Goal: Information Seeking & Learning: Learn about a topic

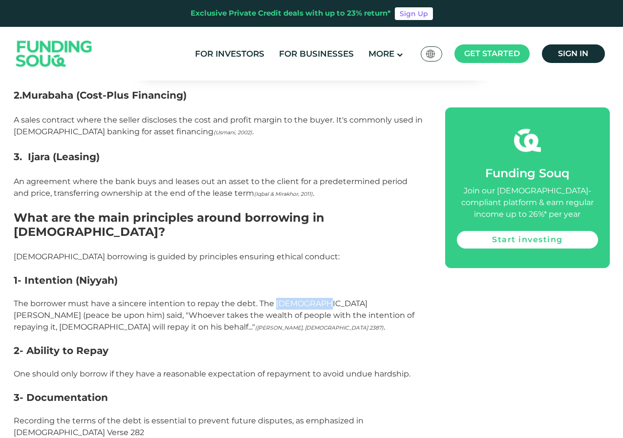
drag, startPoint x: 321, startPoint y: 222, endPoint x: 266, endPoint y: 222, distance: 54.7
click at [267, 298] on p "The borrower must have a sincere intention to repay the debt. The [DEMOGRAPHIC_…" at bounding box center [219, 321] width 410 height 47
click at [258, 298] on p "The borrower must have a sincere intention to repay the debt. The [DEMOGRAPHIC_…" at bounding box center [219, 321] width 410 height 47
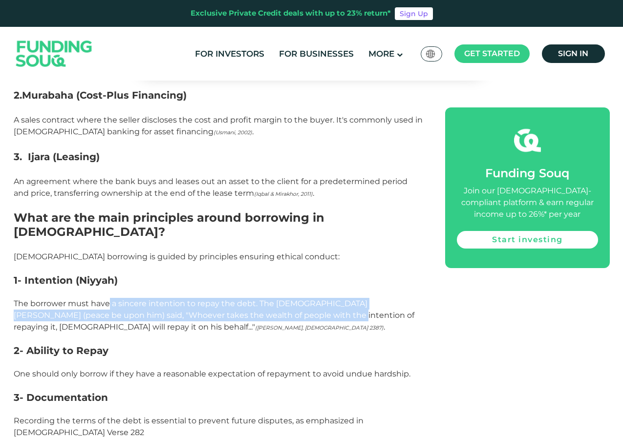
drag, startPoint x: 123, startPoint y: 228, endPoint x: 233, endPoint y: 230, distance: 110.0
click at [260, 298] on p "The borrower must have a sincere intention to repay the debt. The Prophet Muham…" at bounding box center [219, 321] width 410 height 47
click at [187, 298] on p "The borrower must have a sincere intention to repay the debt. The Prophet Muham…" at bounding box center [219, 321] width 410 height 47
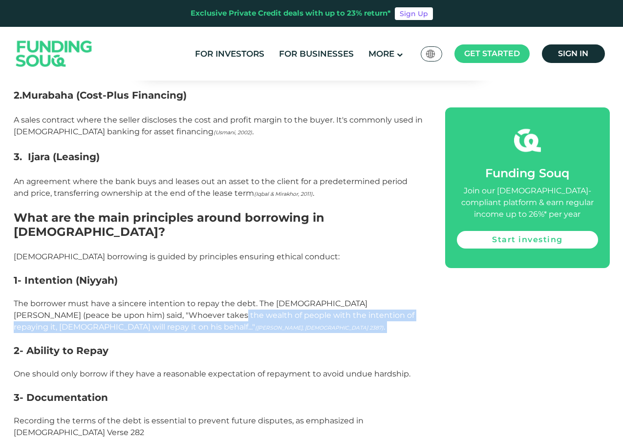
drag, startPoint x: 187, startPoint y: 236, endPoint x: 222, endPoint y: 257, distance: 41.0
click at [219, 298] on p "The borrower must have a sincere intention to repay the debt. The Prophet Muham…" at bounding box center [219, 321] width 410 height 47
click at [232, 298] on p "The borrower must have a sincere intention to repay the debt. The Prophet Muham…" at bounding box center [219, 321] width 410 height 47
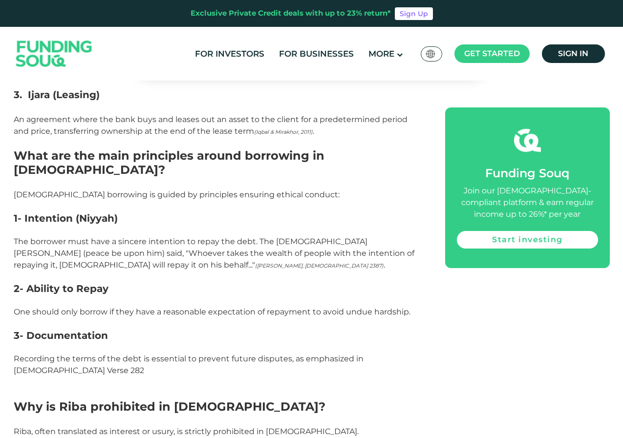
scroll to position [1114, 0]
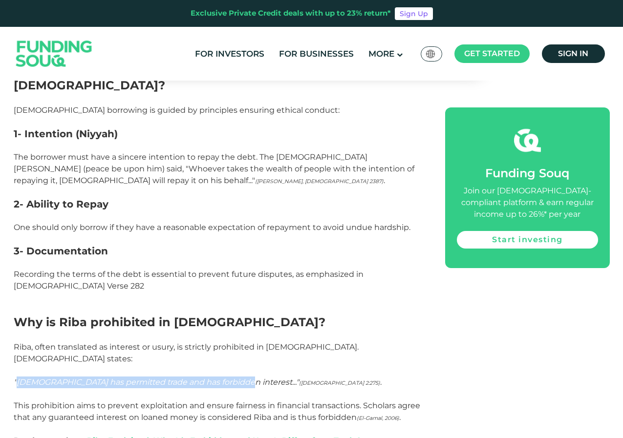
drag, startPoint x: 18, startPoint y: 291, endPoint x: 227, endPoint y: 290, distance: 209.2
click at [227, 378] on em ""Allah has permitted trade and has forbidden interest..." (Qur'an 2:275)" at bounding box center [197, 382] width 367 height 9
click at [155, 378] on em ""Allah has permitted trade and has forbidden interest..." (Qur'an 2:275)" at bounding box center [197, 382] width 367 height 9
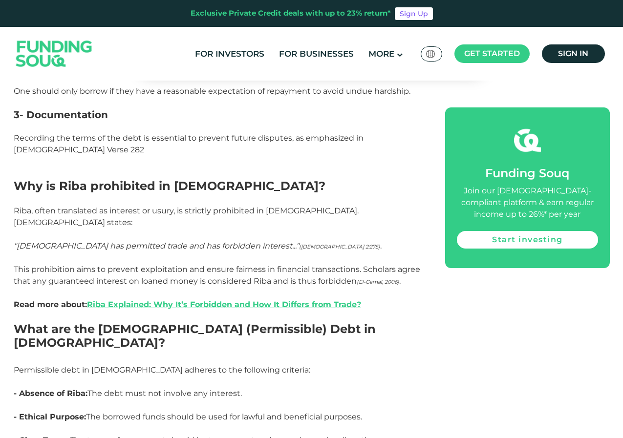
scroll to position [1260, 0]
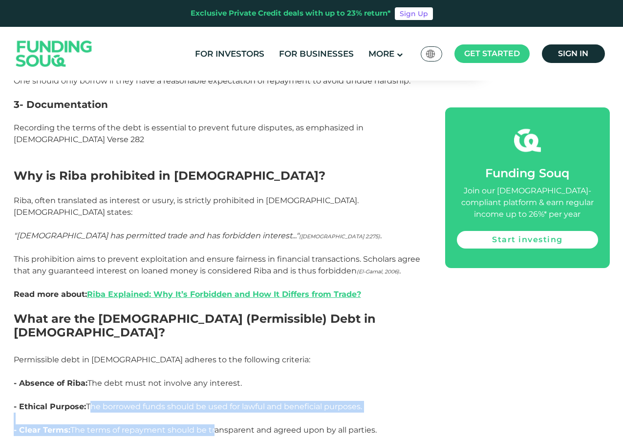
drag, startPoint x: 87, startPoint y: 301, endPoint x: 211, endPoint y: 325, distance: 125.4
click at [211, 425] on p "- Clear Terms: The terms of repayment should be transparent and agreed upon by …" at bounding box center [219, 436] width 410 height 23
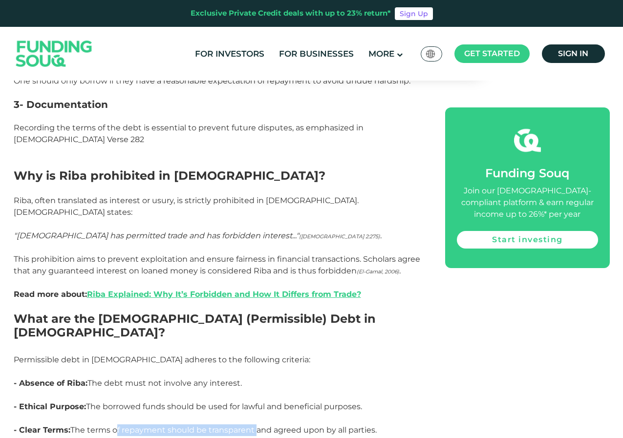
drag, startPoint x: 211, startPoint y: 325, endPoint x: 116, endPoint y: 327, distance: 94.9
click at [116, 425] on p "- Clear Terms: The terms of repayment should be transparent and agreed upon by …" at bounding box center [219, 436] width 410 height 23
click at [77, 425] on p "- Clear Terms: The terms of repayment should be transparent and agreed upon by …" at bounding box center [219, 436] width 410 height 23
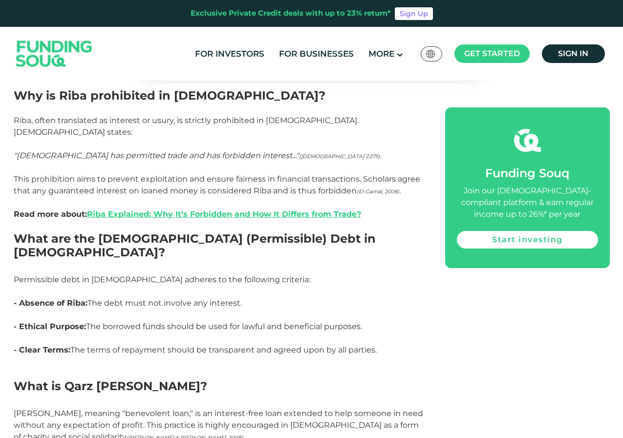
scroll to position [1407, 0]
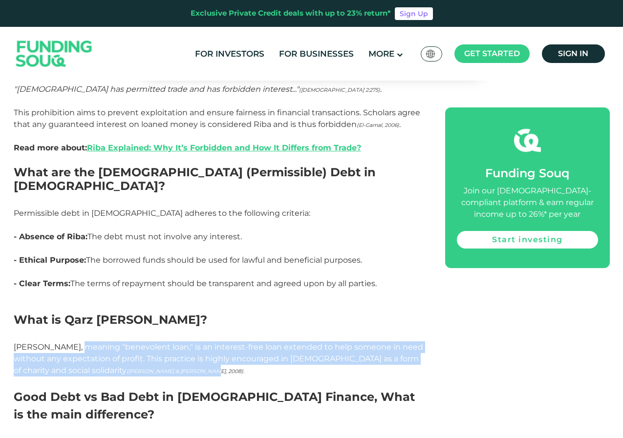
drag, startPoint x: 76, startPoint y: 243, endPoint x: 234, endPoint y: 250, distance: 158.0
click at [231, 342] on p "Qard al-Hasan, meaning "benevolent loan," is an interest-free loan extended to …" at bounding box center [219, 365] width 410 height 47
click at [234, 342] on p "Qard al-Hasan, meaning "benevolent loan," is an interest-free loan extended to …" at bounding box center [219, 365] width 410 height 47
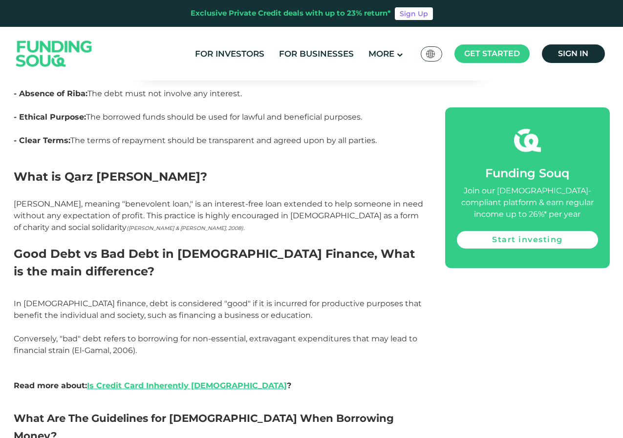
scroll to position [1554, 0]
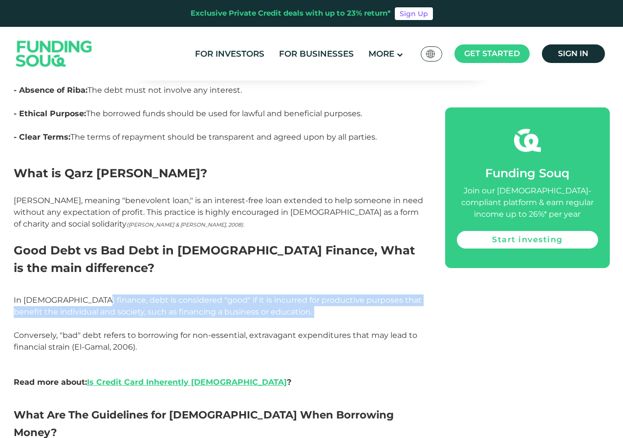
drag, startPoint x: 87, startPoint y: 200, endPoint x: 147, endPoint y: 216, distance: 62.1
click at [147, 295] on p "In Islamic finance, debt is considered "good" if it is incurred for productive …" at bounding box center [219, 342] width 410 height 94
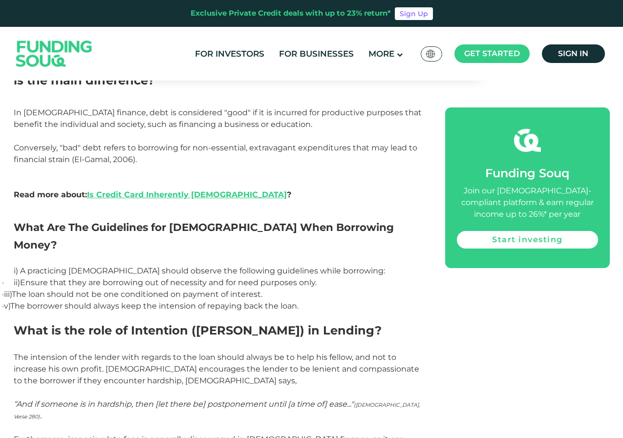
scroll to position [1798, 0]
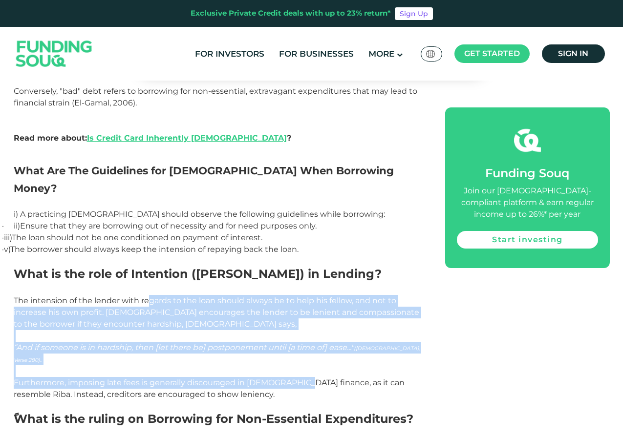
drag, startPoint x: 147, startPoint y: 172, endPoint x: 295, endPoint y: 258, distance: 170.8
click at [295, 377] on p "Furthermore, imposing late fees is generally discouraged in Islamic finance, as…" at bounding box center [219, 394] width 410 height 35
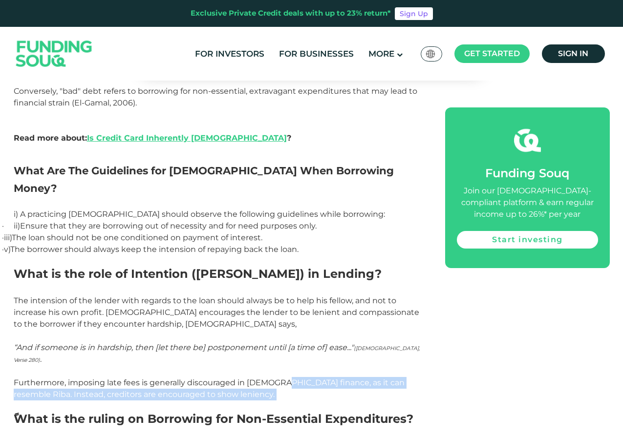
drag, startPoint x: 295, startPoint y: 258, endPoint x: 222, endPoint y: 272, distance: 73.6
click at [222, 377] on p "Furthermore, imposing late fees is generally discouraged in Islamic finance, as…" at bounding box center [219, 394] width 410 height 35
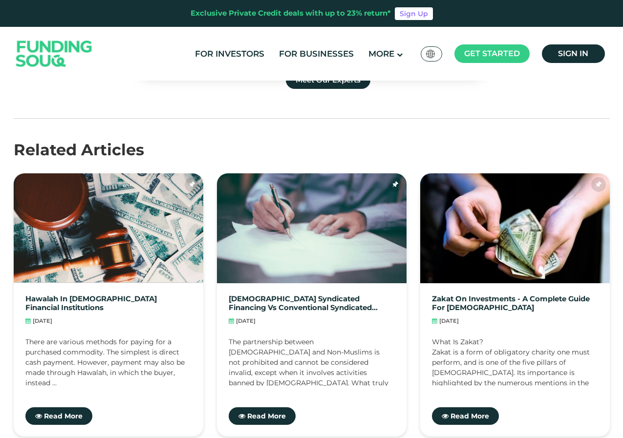
scroll to position [2873, 0]
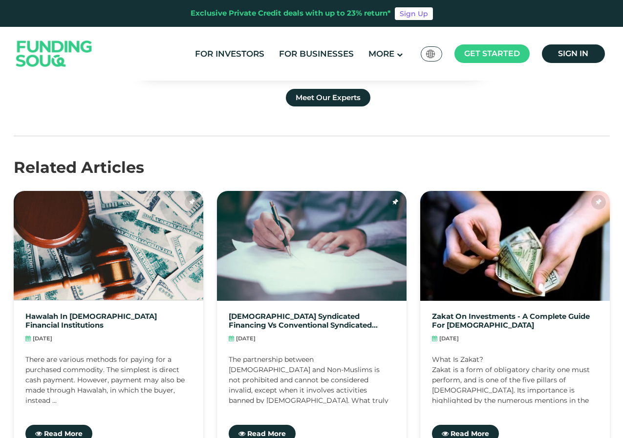
click at [64, 43] on img at bounding box center [54, 53] width 96 height 49
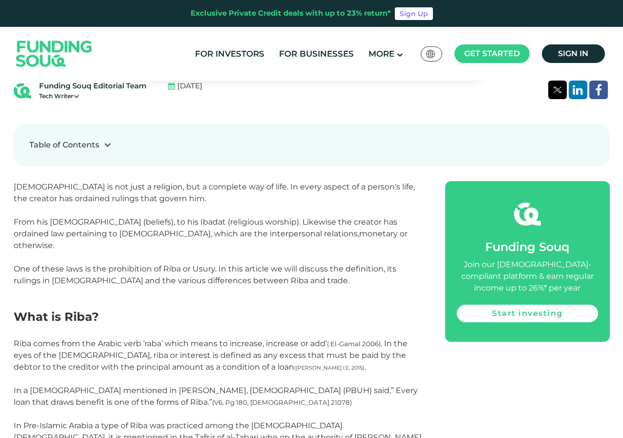
scroll to position [440, 0]
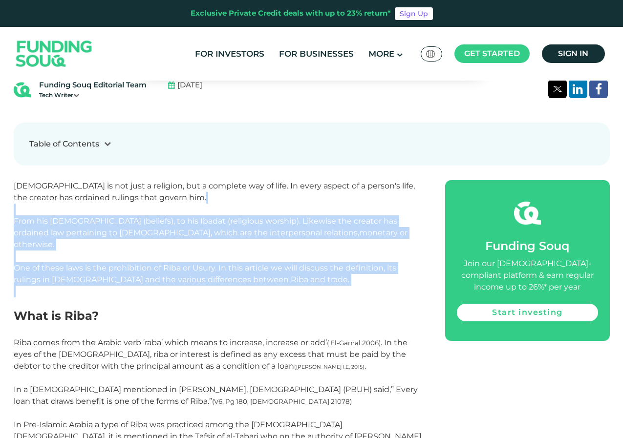
drag, startPoint x: 218, startPoint y: 207, endPoint x: 113, endPoint y: 285, distance: 131.0
click at [113, 286] on p at bounding box center [219, 297] width 410 height 23
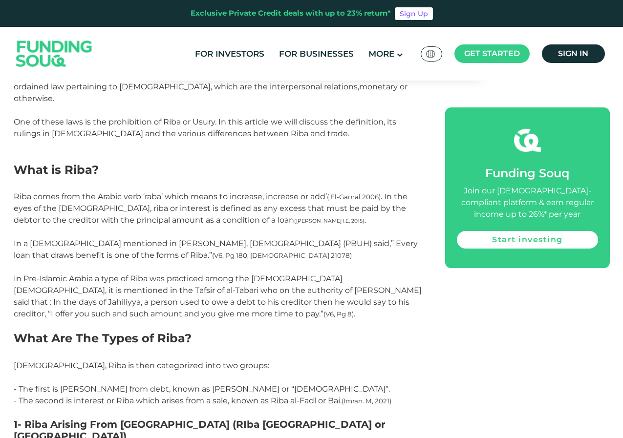
scroll to position [586, 0]
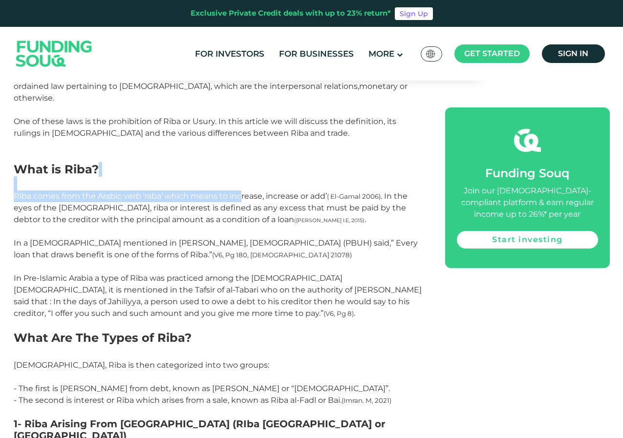
drag, startPoint x: 200, startPoint y: 174, endPoint x: 227, endPoint y: 189, distance: 30.4
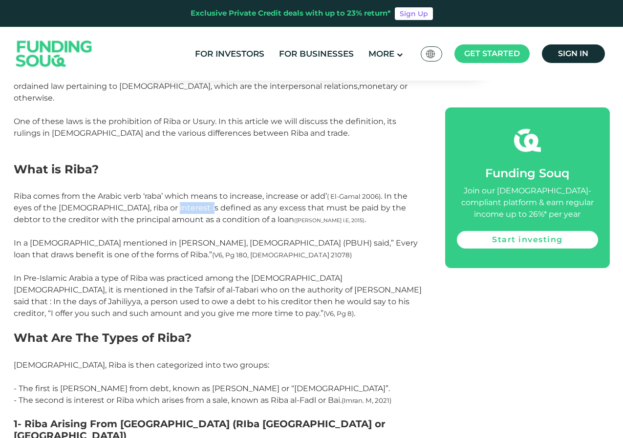
drag, startPoint x: 193, startPoint y: 193, endPoint x: 155, endPoint y: 197, distance: 37.8
click at [155, 197] on span "Riba comes from the Arabic verb ‘raba’ which means to increase, increase or add…" at bounding box center [211, 208] width 394 height 33
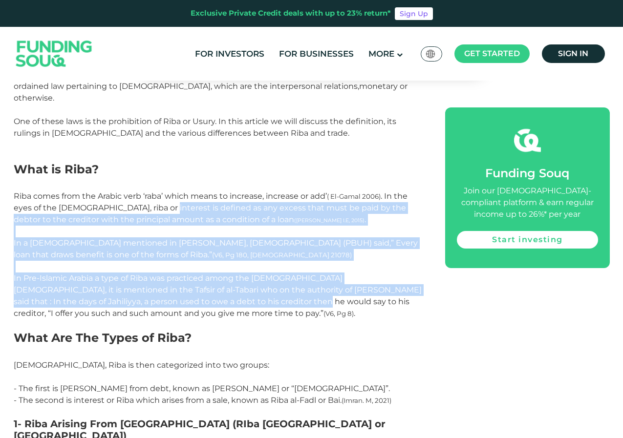
drag, startPoint x: 155, startPoint y: 197, endPoint x: 200, endPoint y: 288, distance: 101.6
click at [199, 288] on span "In Pre-Islamic Arabia a type of Riba was practiced among the pagan Arabs, it is…" at bounding box center [218, 296] width 408 height 44
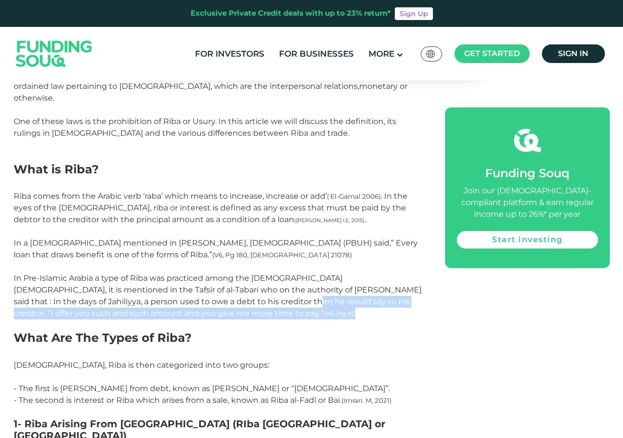
drag, startPoint x: 199, startPoint y: 288, endPoint x: 227, endPoint y: 297, distance: 29.2
click at [227, 297] on p "In Pre-Islamic Arabia a type of Riba was practiced among the pagan Arabs, it is…" at bounding box center [219, 296] width 410 height 47
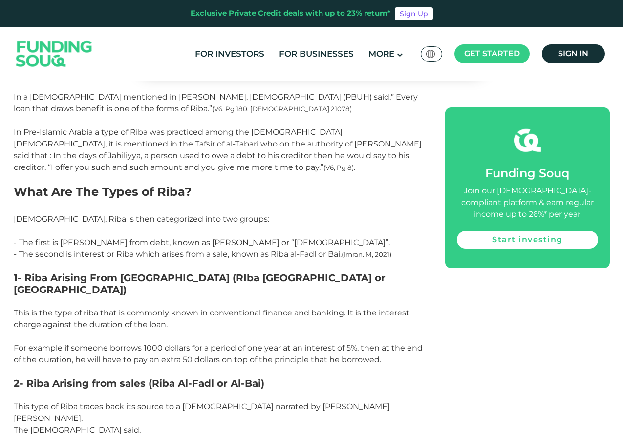
scroll to position [733, 0]
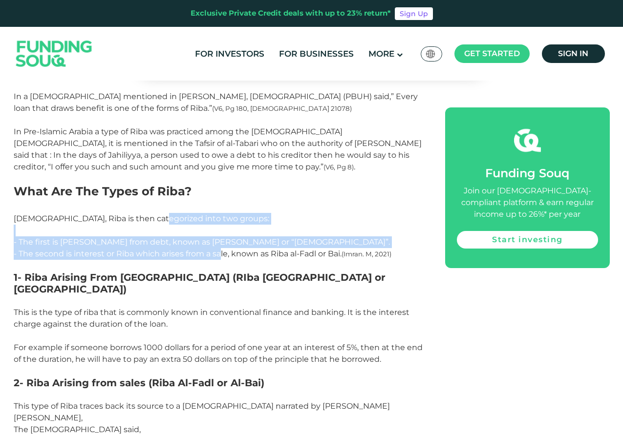
drag, startPoint x: 149, startPoint y: 203, endPoint x: 220, endPoint y: 238, distance: 79.1
click at [220, 238] on span "Islamically, Riba is then categorized into two groups: - The first is Riba Aris…" at bounding box center [203, 236] width 378 height 44
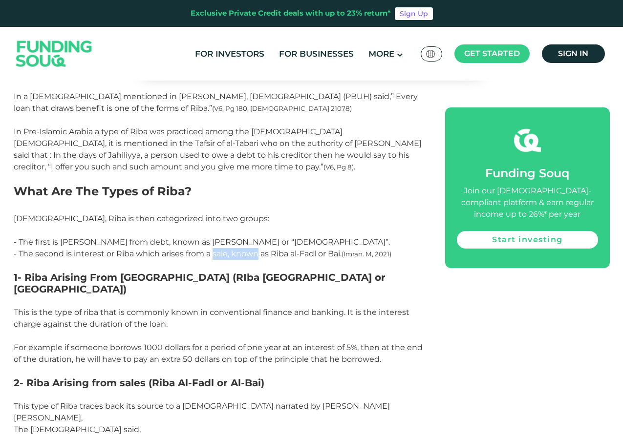
drag, startPoint x: 220, startPoint y: 238, endPoint x: 254, endPoint y: 244, distance: 34.3
click at [254, 244] on span "Islamically, Riba is then categorized into two groups: - The first is Riba Aris…" at bounding box center [203, 236] width 378 height 44
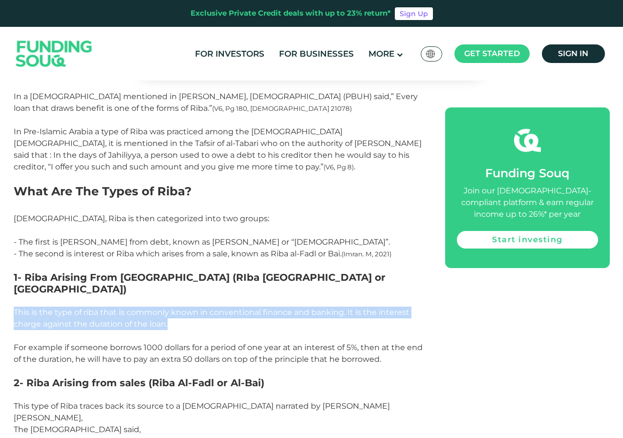
drag, startPoint x: 15, startPoint y: 286, endPoint x: 199, endPoint y: 302, distance: 184.9
click at [199, 307] on p "This is the type of riba that is commonly known in conventional finance and ban…" at bounding box center [219, 336] width 410 height 59
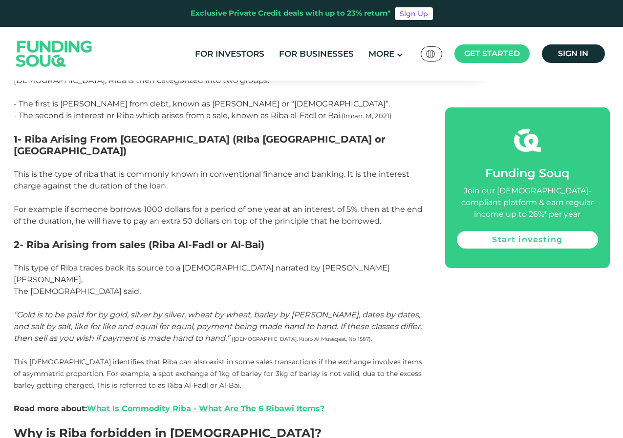
scroll to position [880, 0]
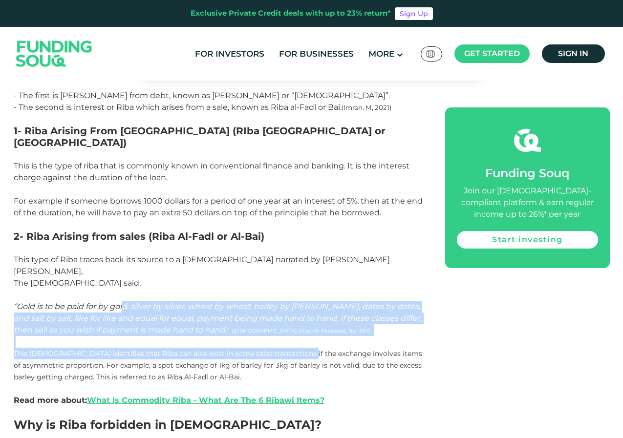
drag, startPoint x: 125, startPoint y: 275, endPoint x: 301, endPoint y: 317, distance: 180.5
click at [301, 349] on span "This Hadith identifies that Riba can also exist in some sales transactions if t…" at bounding box center [218, 365] width 409 height 32
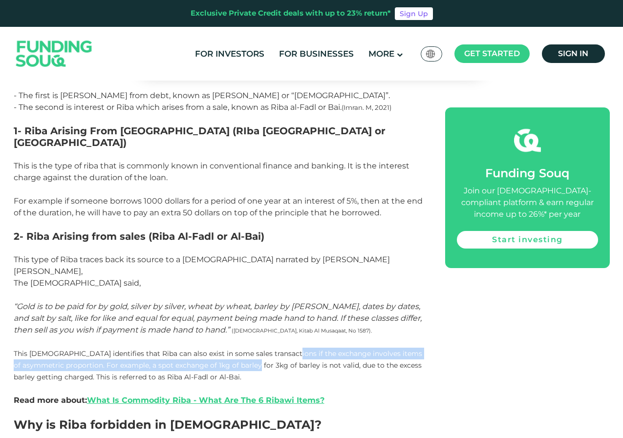
drag, startPoint x: 301, startPoint y: 317, endPoint x: 242, endPoint y: 331, distance: 60.2
click at [242, 349] on span "This Hadith identifies that Riba can also exist in some sales transactions if t…" at bounding box center [218, 365] width 409 height 32
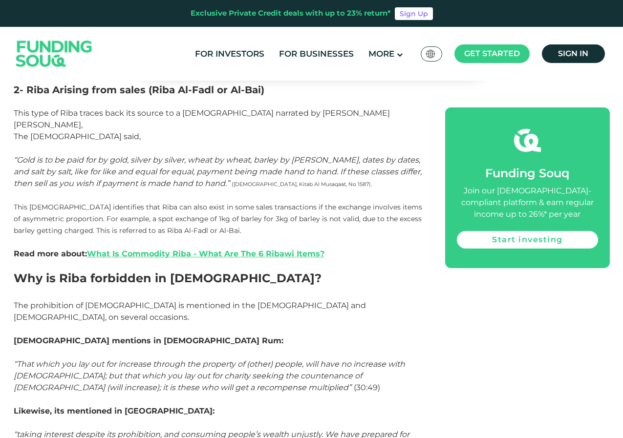
scroll to position [1075, 0]
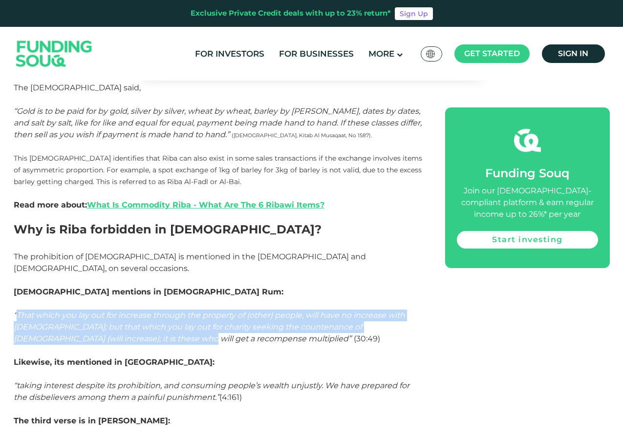
drag, startPoint x: 18, startPoint y: 267, endPoint x: 136, endPoint y: 293, distance: 121.0
click at [136, 311] on em "“That which you lay out for increase through the property of (other) people, wi…" at bounding box center [209, 327] width 391 height 33
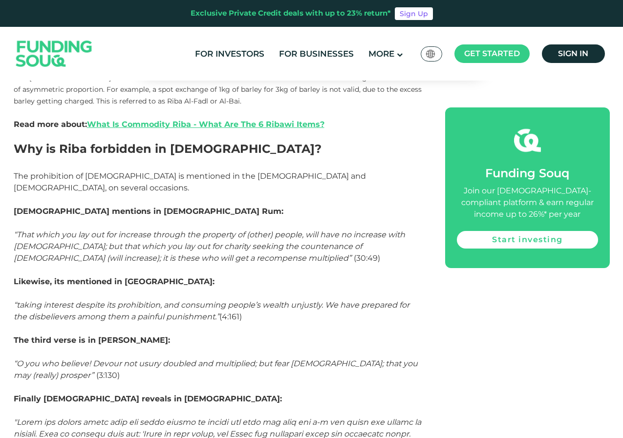
scroll to position [1173, 0]
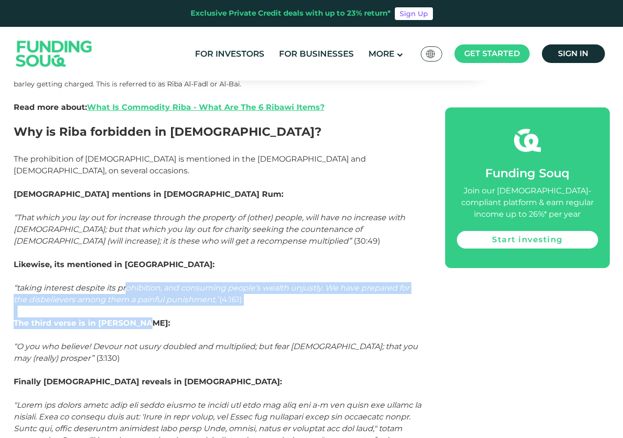
drag, startPoint x: 128, startPoint y: 241, endPoint x: 190, endPoint y: 275, distance: 70.2
click at [177, 318] on p "The third verse is in Ali Imran:" at bounding box center [219, 329] width 410 height 23
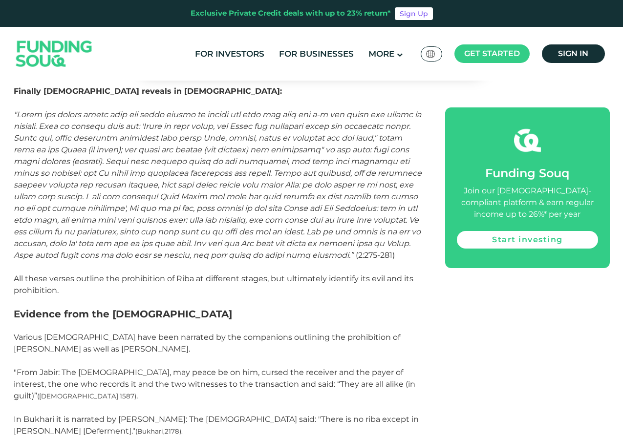
scroll to position [1466, 0]
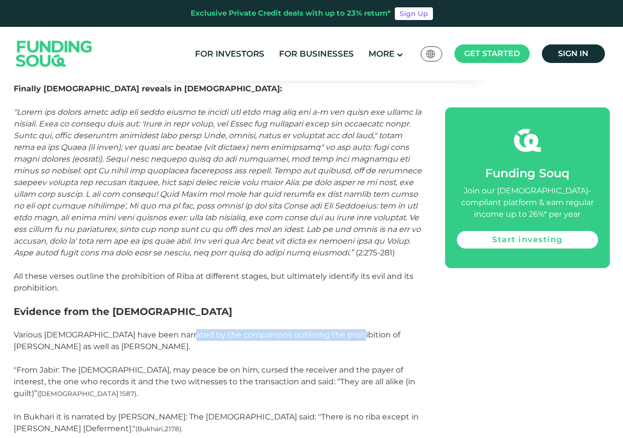
drag, startPoint x: 196, startPoint y: 285, endPoint x: 337, endPoint y: 287, distance: 140.8
click at [341, 330] on span "Various Hadith have been narrated by the companions outlining the prohibition o…" at bounding box center [207, 340] width 387 height 21
click at [337, 330] on span "Various Hadith have been narrated by the companions outlining the prohibition o…" at bounding box center [207, 340] width 387 height 21
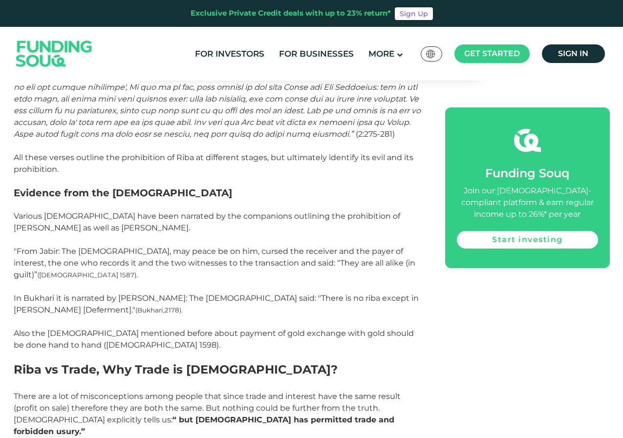
scroll to position [1613, 0]
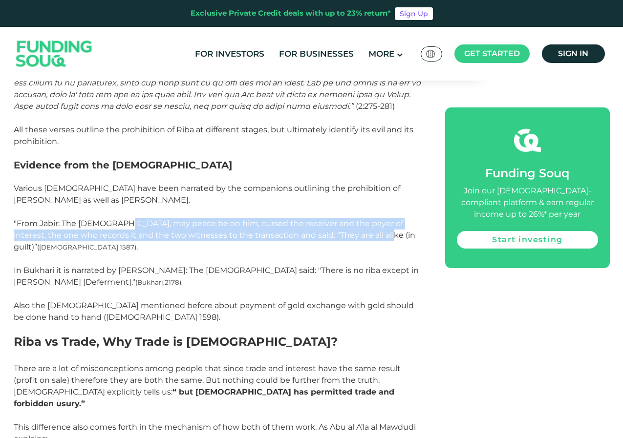
drag, startPoint x: 122, startPoint y: 176, endPoint x: 366, endPoint y: 187, distance: 243.6
click at [365, 219] on span ""From Jabir: The Prophet, may peace be on him, cursed the receiver and the paye…" at bounding box center [215, 235] width 402 height 33
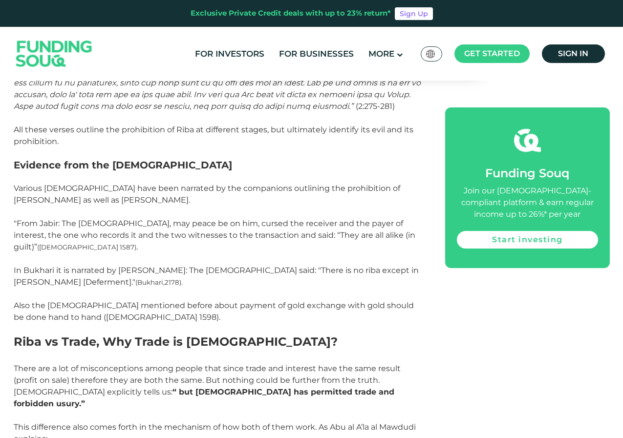
click at [319, 266] on span "In Bukhari it is narrated by usamah bin Zaid: The Prophet said: "There is no ri…" at bounding box center [216, 276] width 405 height 21
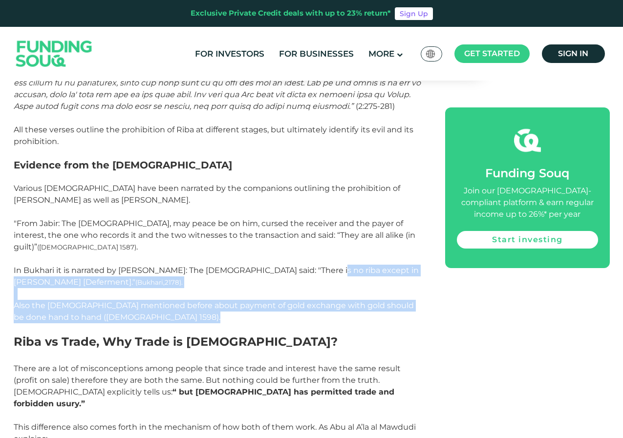
drag, startPoint x: 283, startPoint y: 216, endPoint x: 190, endPoint y: 257, distance: 102.6
click at [190, 257] on div "Islam is not just a religion, but a complete way of life. In every aspect of a …" at bounding box center [219, 210] width 410 height 2407
click at [190, 300] on p "Also the hadith mentioned before about payment of gold exchange with gold shoul…" at bounding box center [219, 311] width 410 height 23
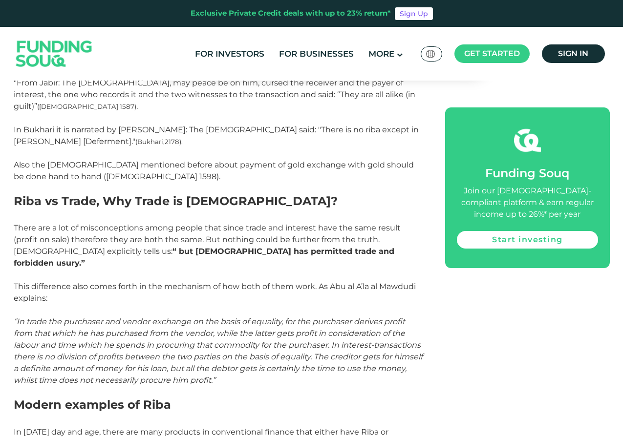
scroll to position [1759, 0]
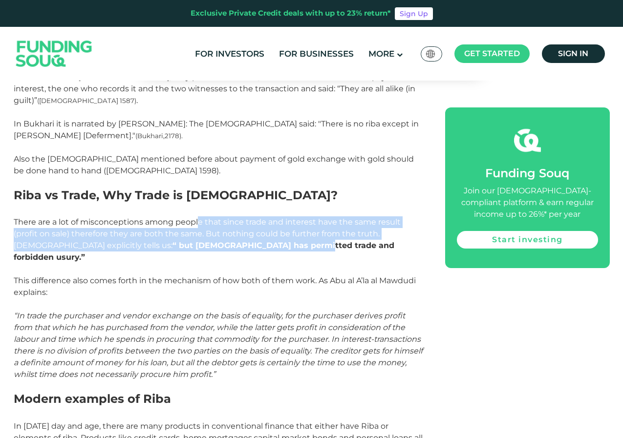
drag, startPoint x: 199, startPoint y: 159, endPoint x: 237, endPoint y: 192, distance: 49.9
click at [238, 191] on div "Islam is not just a religion, but a complete way of life. In every aspect of a …" at bounding box center [219, 64] width 410 height 2407
click at [233, 240] on p "Allah explicitly tells us: “ but Allah has permitted trade and forbidden usury.”" at bounding box center [219, 251] width 410 height 23
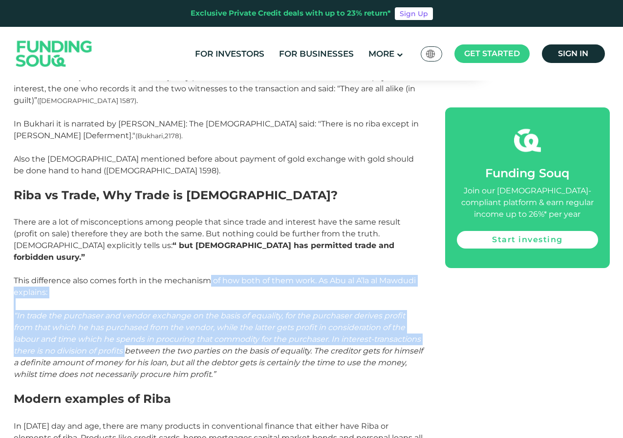
drag, startPoint x: 200, startPoint y: 219, endPoint x: 176, endPoint y: 278, distance: 63.5
click at [176, 278] on div "Islam is not just a religion, but a complete way of life. In every aspect of a …" at bounding box center [219, 64] width 410 height 2407
click at [176, 311] on span "“In trade the purchaser and vendor exchange on the basis of equality, for the p…" at bounding box center [218, 345] width 409 height 68
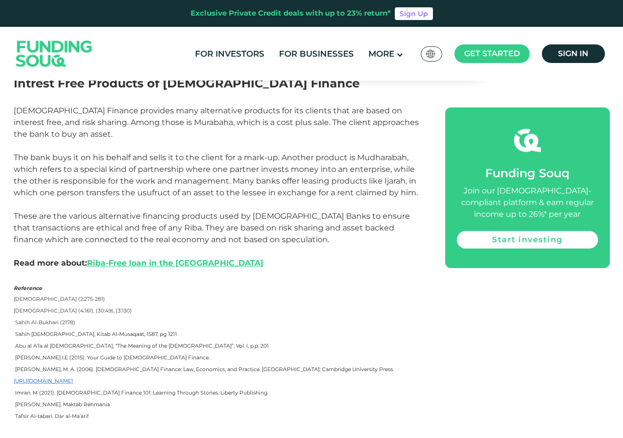
scroll to position [2688, 0]
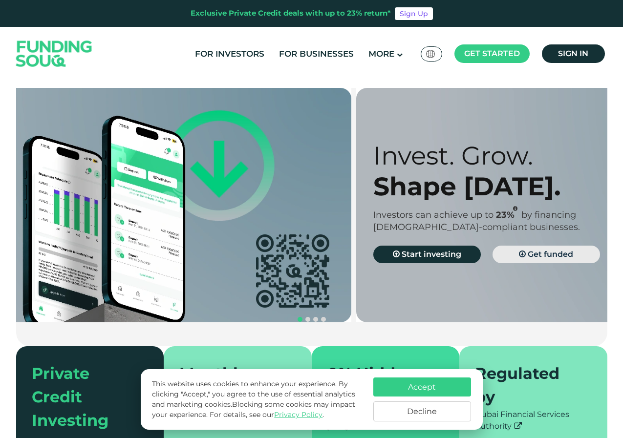
drag, startPoint x: 189, startPoint y: 215, endPoint x: 333, endPoint y: 261, distance: 151.8
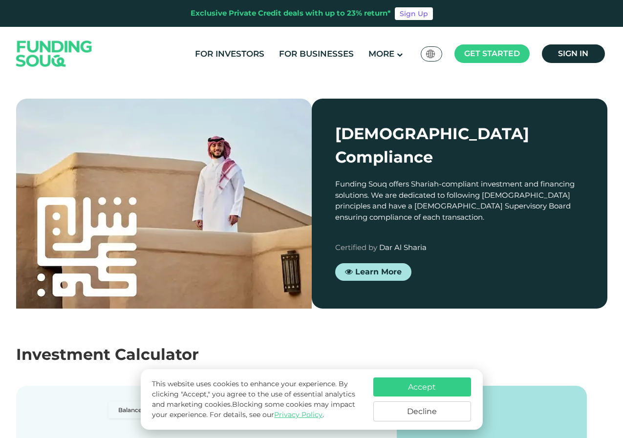
scroll to position [733, 0]
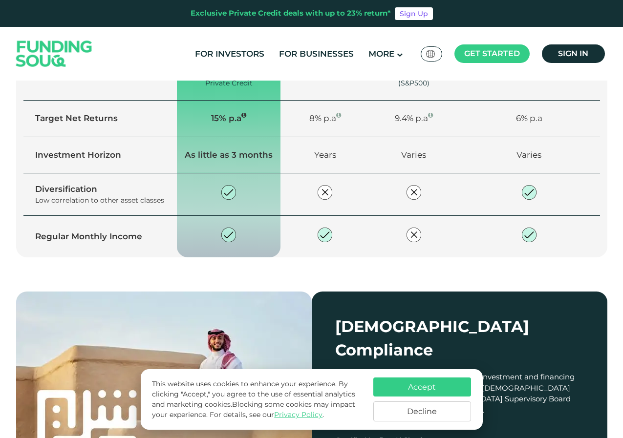
click at [131, 81] on link "Explore our opportunities" at bounding box center [98, 72] width 133 height 18
